Goal: Communication & Community: Answer question/provide support

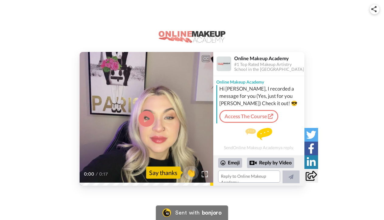
click at [153, 122] on icon at bounding box center [147, 119] width 16 height 16
click at [243, 181] on textarea at bounding box center [249, 176] width 62 height 12
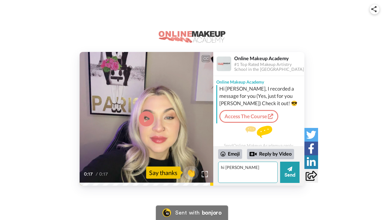
click at [264, 167] on textarea "hi [PERSON_NAME]" at bounding box center [248, 172] width 60 height 21
click at [256, 167] on textarea "hi [PERSON_NAME]" at bounding box center [248, 172] width 60 height 21
click at [226, 167] on textarea "hi [PERSON_NAME]" at bounding box center [248, 172] width 60 height 21
click at [223, 166] on textarea "hi [PERSON_NAME]" at bounding box center [248, 172] width 60 height 21
click at [250, 171] on textarea "Hi Yzabella" at bounding box center [248, 172] width 60 height 21
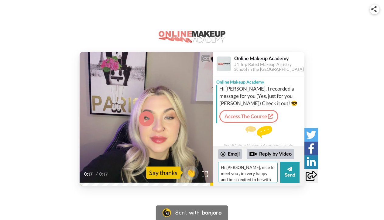
click at [224, 172] on textarea "Hi [PERSON_NAME], nice to meet you , im very happy and im so exited to be with …" at bounding box center [248, 172] width 60 height 21
click at [223, 175] on textarea "Hi [PERSON_NAME], nice to meet you , im very happy and im so exited to be with …" at bounding box center [248, 172] width 60 height 21
click at [223, 173] on textarea "Hi [PERSON_NAME], nice to meet you, im very happy and im so exited to be with y…" at bounding box center [248, 172] width 60 height 21
click at [258, 174] on textarea "Hi [PERSON_NAME], nice to meet you, I'm very happy and im so exited to be with …" at bounding box center [248, 172] width 60 height 21
click at [261, 180] on textarea "Hi [PERSON_NAME], nice to meet you, I'm very happy and I'm so exited to be with…" at bounding box center [248, 172] width 60 height 21
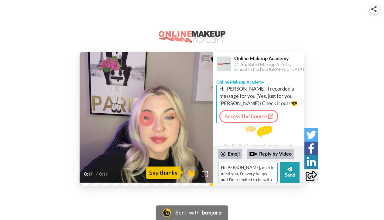
scroll to position [5, 0]
click at [260, 174] on textarea "Hi [PERSON_NAME], nice to meet you, I'm very happy and I'm so exited to be with…" at bounding box center [248, 172] width 60 height 21
click at [253, 177] on textarea "Hi [PERSON_NAME], nice to meet you, I'm very happy and I'm so exited to have yo…" at bounding box center [248, 172] width 60 height 21
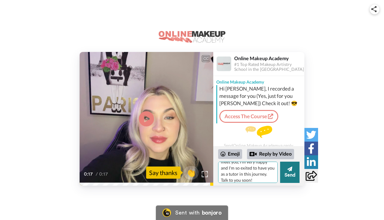
type textarea "Hi [PERSON_NAME], nice to meet you, I'm very happy and I'm so exited to have yo…"
click at [294, 175] on button "Send" at bounding box center [289, 172] width 19 height 21
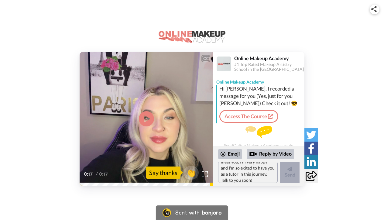
scroll to position [0, 0]
